Goal: Transaction & Acquisition: Register for event/course

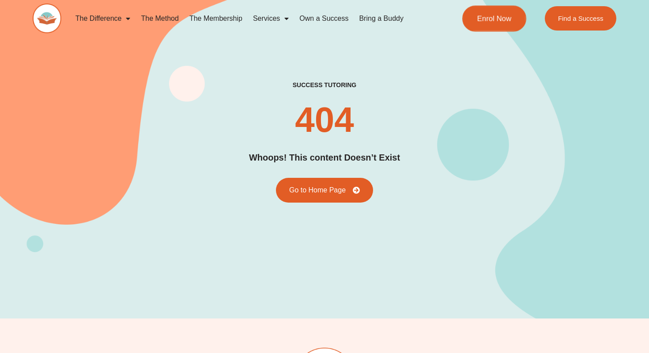
click at [495, 24] on link "Enrol Now" at bounding box center [495, 18] width 64 height 26
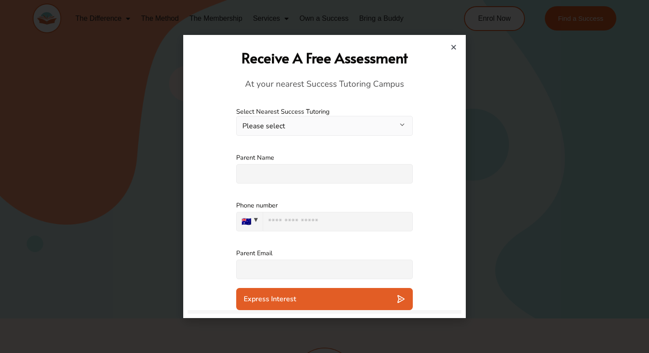
click at [448, 49] on h2 "Receive A Free Assessment" at bounding box center [324, 57] width 265 height 19
click at [455, 48] on icon "Close" at bounding box center [454, 47] width 7 height 7
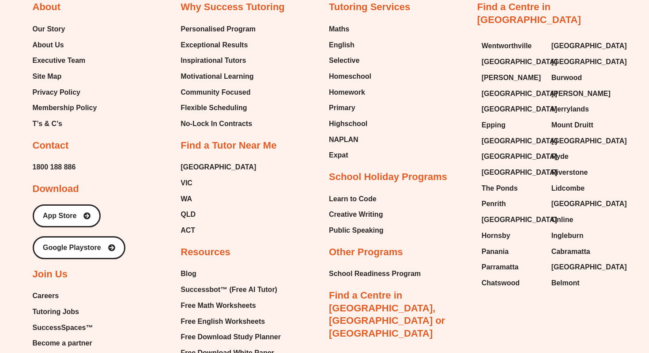
scroll to position [547, 0]
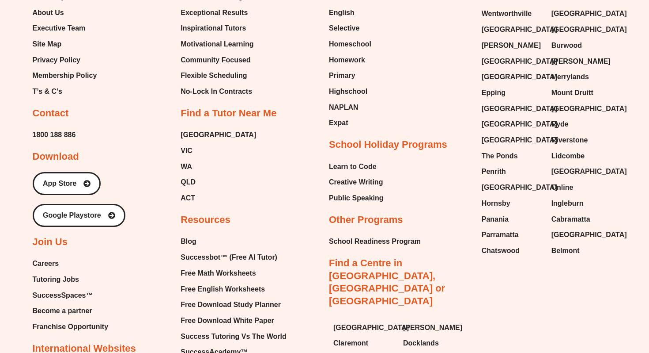
click at [180, 136] on div "About Our Story About Us Executive Team Site Map Privacy Policy Membership Poli…" at bounding box center [325, 203] width 585 height 548
click at [184, 136] on span "[GEOGRAPHIC_DATA]" at bounding box center [219, 134] width 76 height 13
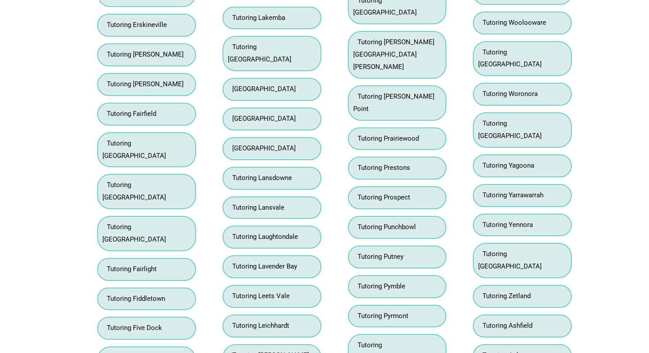
scroll to position [5470, 0]
